Goal: Information Seeking & Learning: Learn about a topic

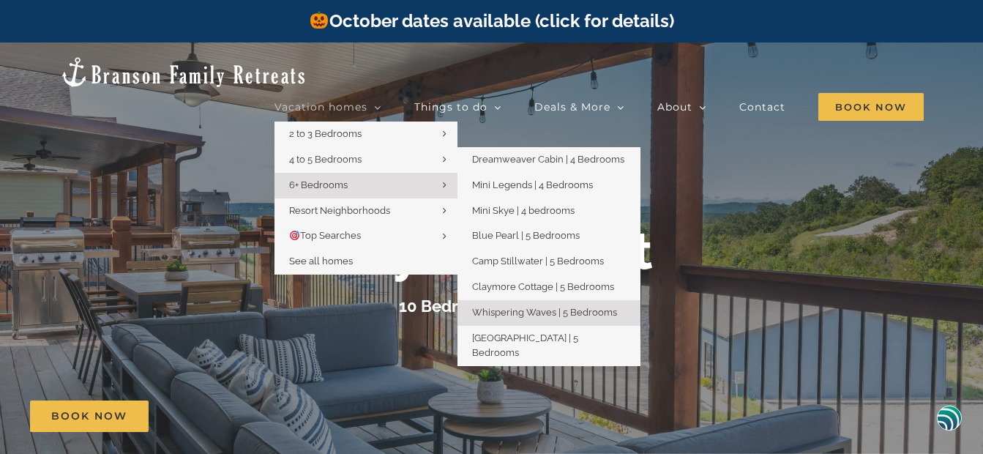
click at [495, 307] on span "Whispering Waves | 5 Bedrooms" at bounding box center [544, 312] width 145 height 11
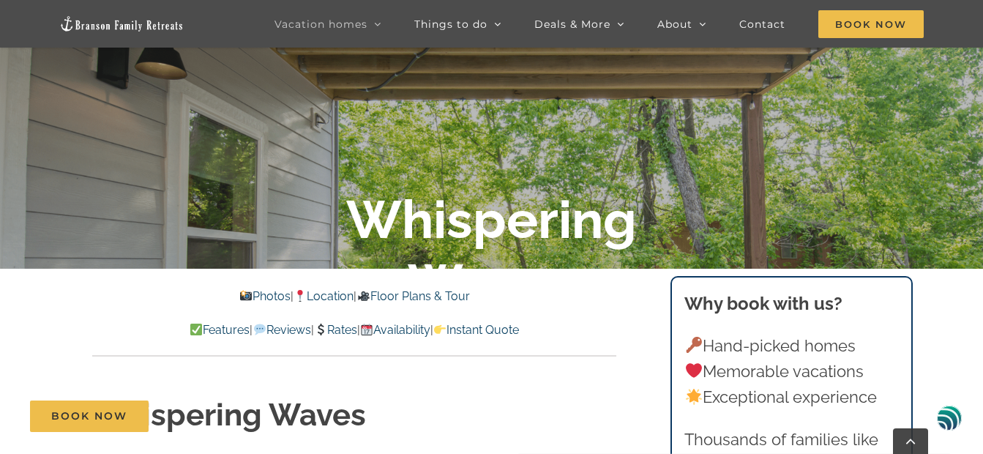
scroll to position [293, 0]
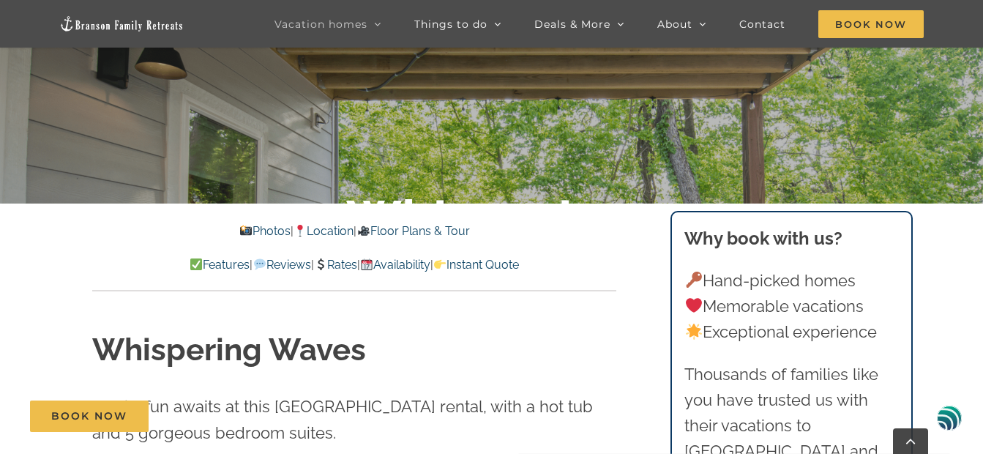
click at [420, 260] on link "Availability" at bounding box center [395, 265] width 70 height 14
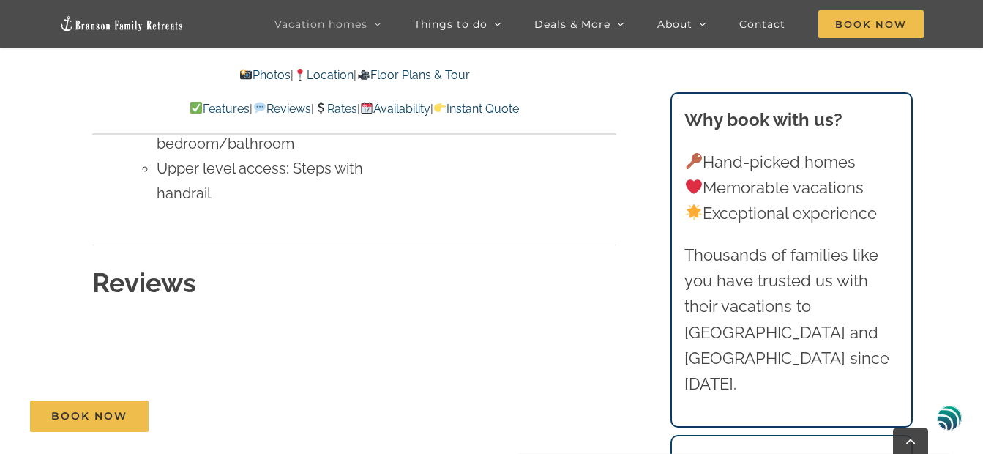
scroll to position [5121, 0]
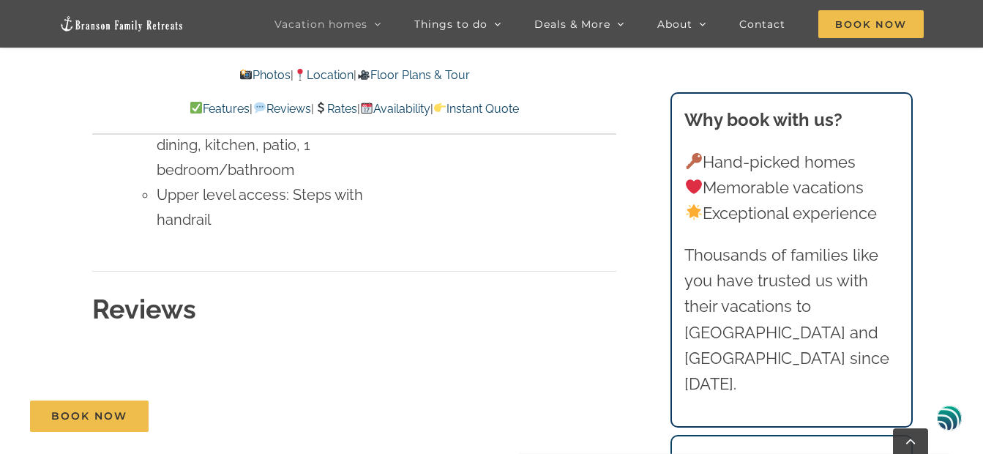
click at [190, 105] on link "Features" at bounding box center [220, 109] width 60 height 14
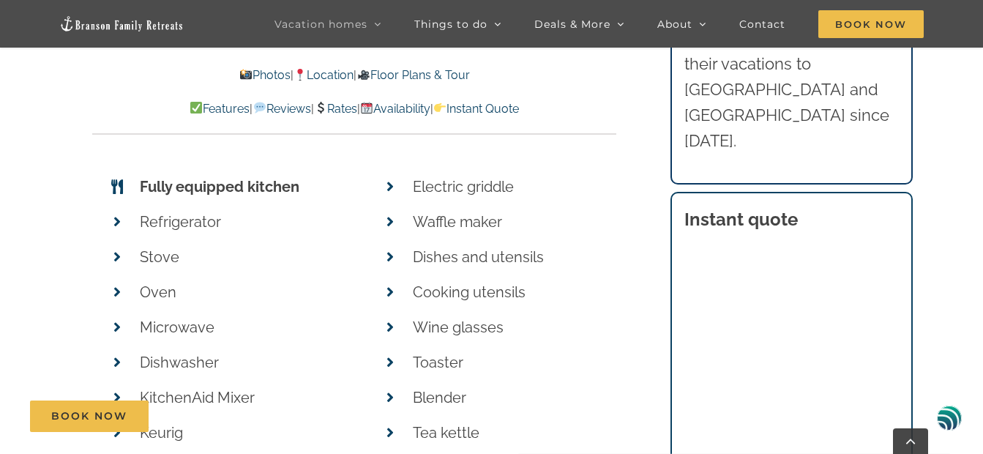
scroll to position [4510, 0]
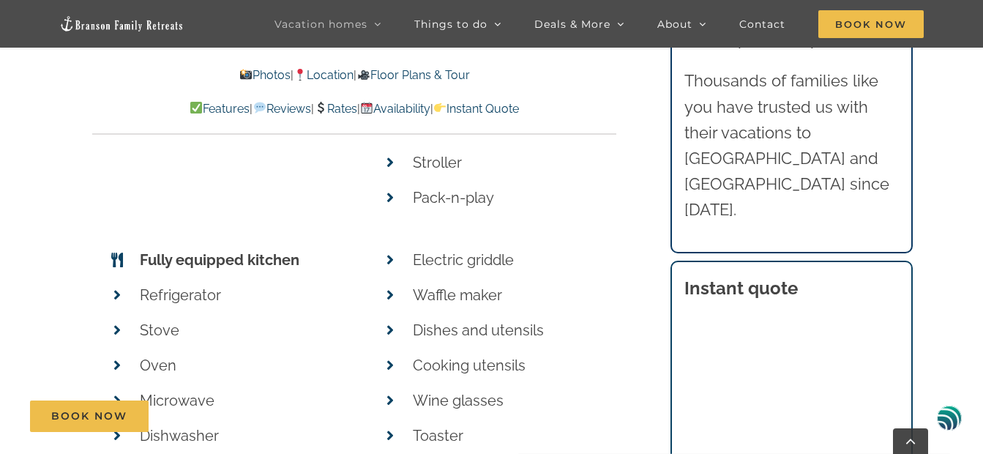
click at [250, 70] on link "Photos" at bounding box center [264, 75] width 51 height 14
click at [256, 72] on link "Photos" at bounding box center [264, 75] width 51 height 14
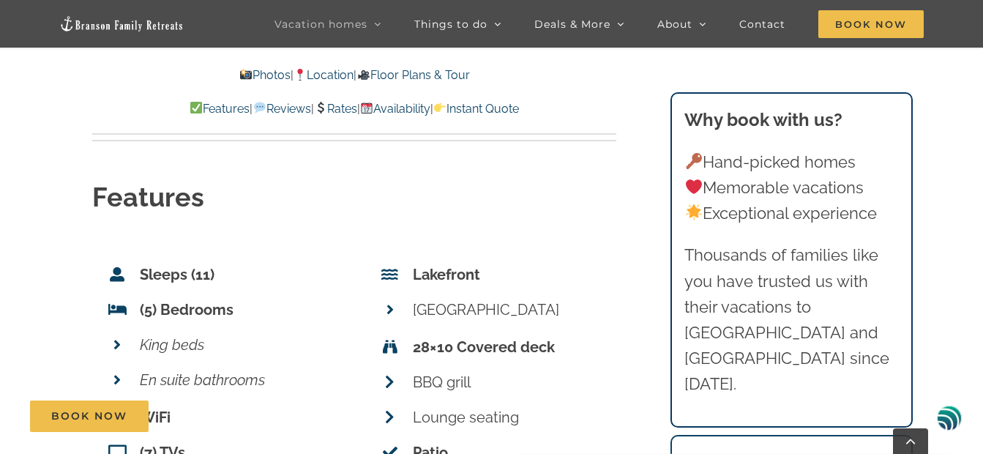
scroll to position [753, 0]
